Goal: Task Accomplishment & Management: Manage account settings

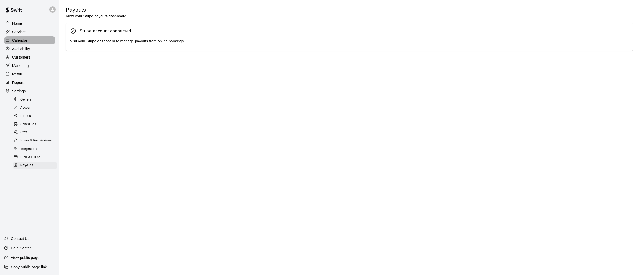
click at [29, 43] on div "Calendar" at bounding box center [29, 40] width 51 height 8
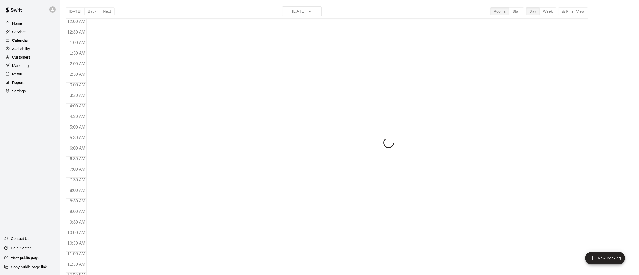
scroll to position [245, 0]
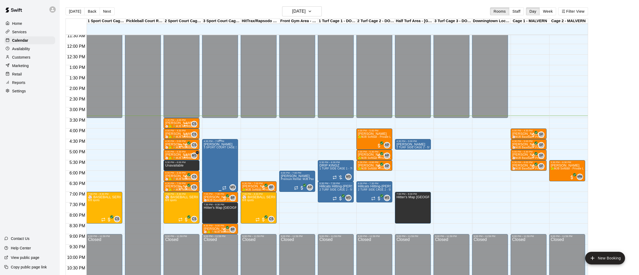
click at [211, 160] on div "[PERSON_NAME] 3 SPORT COURT CAGE 3 - 70' Cage and PITCHING MACHINE - SPORT COUR…" at bounding box center [220, 280] width 33 height 275
click at [210, 149] on icon "edit" at bounding box center [209, 147] width 6 height 6
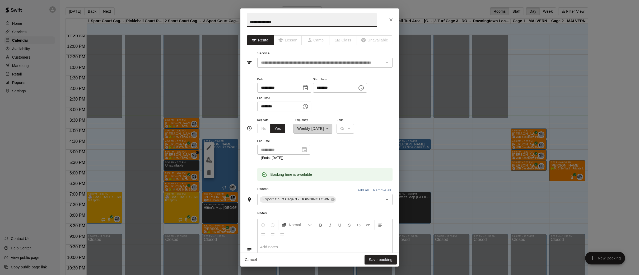
click at [364, 87] on icon "Choose time, selected time is 4:30 PM" at bounding box center [361, 88] width 6 height 6
click at [323, 102] on li "03" at bounding box center [322, 102] width 13 height 10
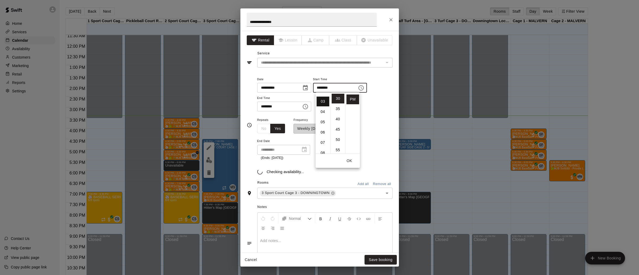
type input "********"
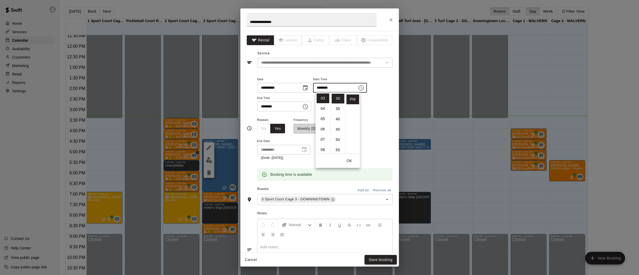
click at [381, 260] on button "Save booking" at bounding box center [380, 260] width 32 height 10
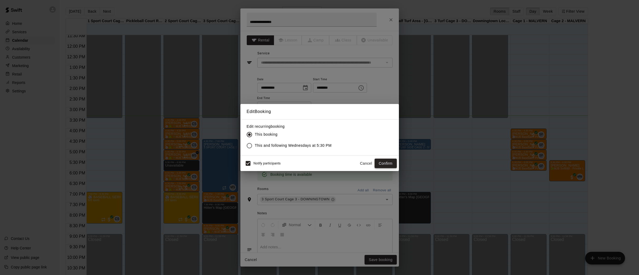
click at [386, 163] on button "Confirm" at bounding box center [386, 164] width 22 height 10
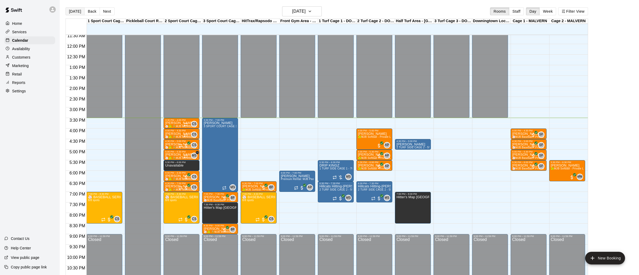
click at [81, 11] on button "[DATE]" at bounding box center [75, 11] width 19 height 8
click at [75, 10] on button "[DATE]" at bounding box center [75, 11] width 19 height 8
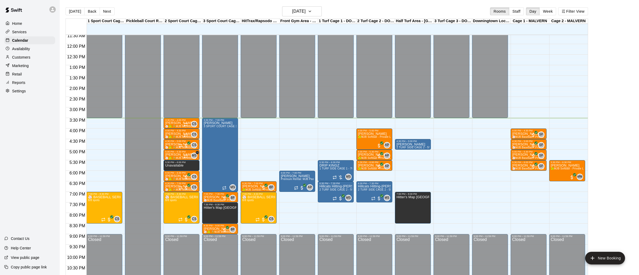
click at [25, 25] on div "Home" at bounding box center [29, 24] width 51 height 8
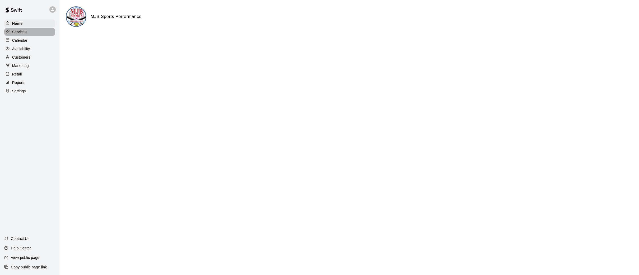
click at [22, 33] on p "Services" at bounding box center [19, 31] width 15 height 5
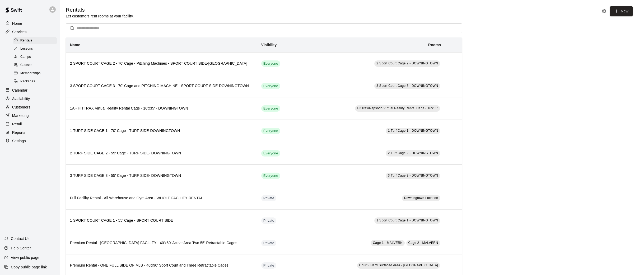
click at [31, 87] on div "Calendar" at bounding box center [29, 90] width 51 height 8
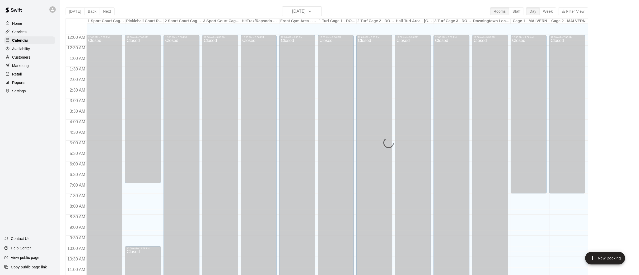
scroll to position [245, 0]
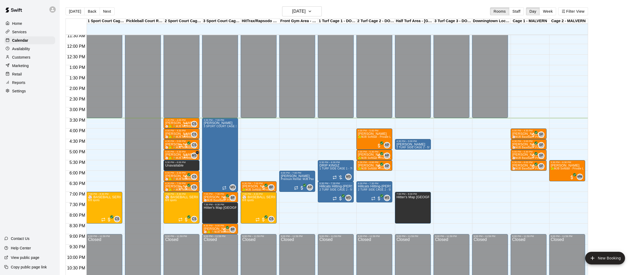
drag, startPoint x: 15, startPoint y: 97, endPoint x: 16, endPoint y: 94, distance: 3.4
click at [15, 96] on div "Home Services Calendar Availability Customers Marketing Retail Reports Settings…" at bounding box center [29, 137] width 59 height 275
click at [16, 94] on div "Settings" at bounding box center [29, 91] width 51 height 8
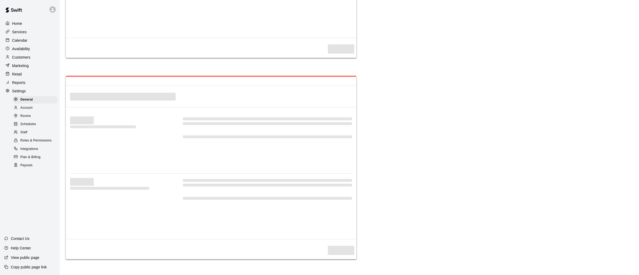
select select "**"
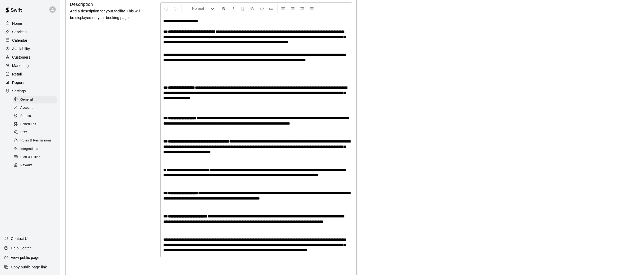
scroll to position [1210, 0]
click at [27, 164] on span "Payouts" at bounding box center [26, 165] width 12 height 5
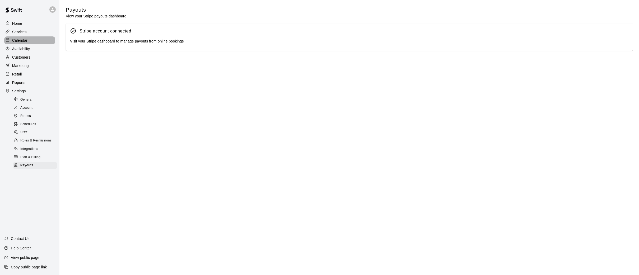
click at [18, 41] on p "Calendar" at bounding box center [19, 40] width 15 height 5
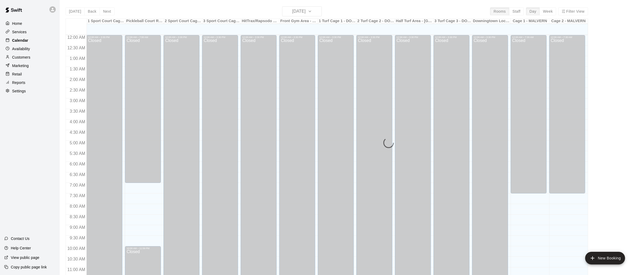
scroll to position [245, 0]
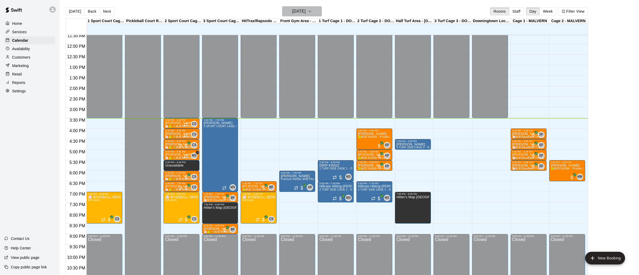
click at [312, 11] on icon "button" at bounding box center [310, 11] width 4 height 6
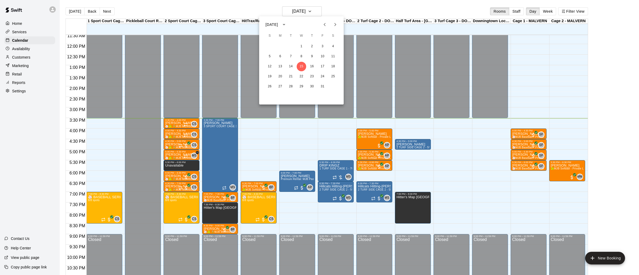
click at [336, 25] on icon "Next month" at bounding box center [335, 24] width 2 height 3
click at [268, 77] on button "16" at bounding box center [270, 77] width 10 height 10
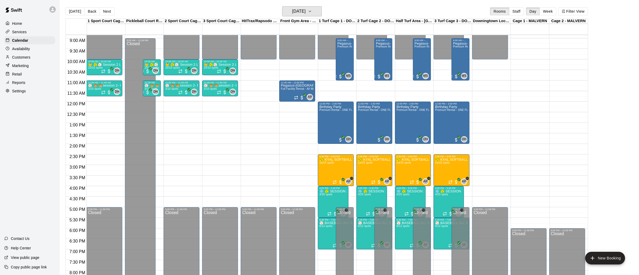
scroll to position [182, 0]
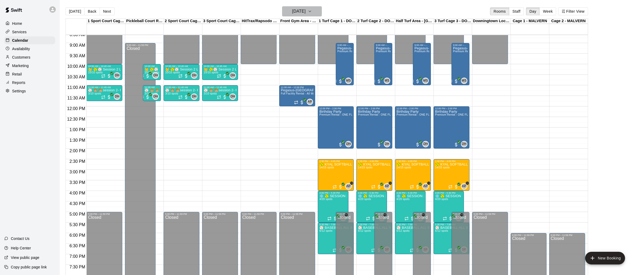
click at [312, 10] on icon "button" at bounding box center [310, 11] width 4 height 6
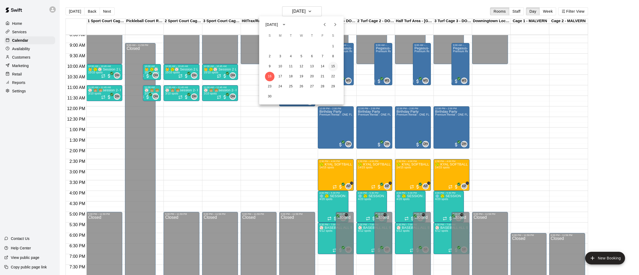
click at [334, 67] on button "15" at bounding box center [333, 67] width 10 height 10
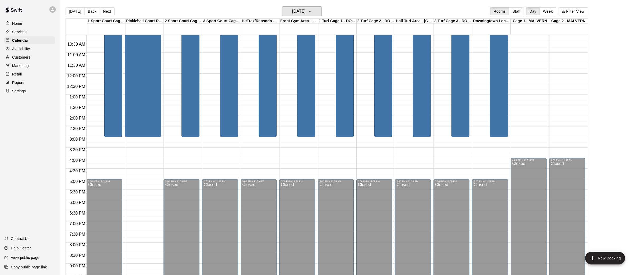
scroll to position [216, 0]
